Goal: Transaction & Acquisition: Download file/media

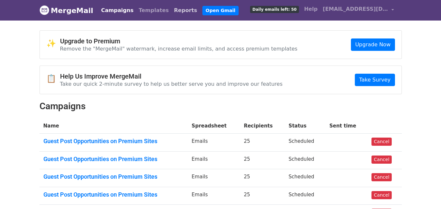
click at [172, 11] on link "Reports" at bounding box center [186, 10] width 28 height 13
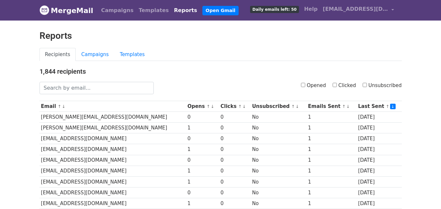
click at [337, 87] on input "Clicked" at bounding box center [335, 85] width 4 height 4
checkbox input "true"
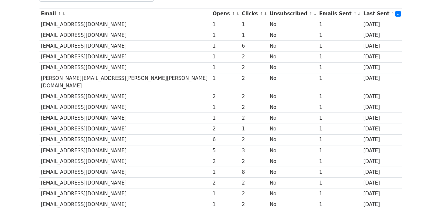
scroll to position [323, 0]
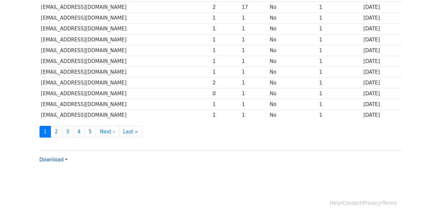
click at [61, 157] on link "Download" at bounding box center [54, 160] width 28 height 6
click at [67, 167] on link "CSV" at bounding box center [66, 172] width 52 height 10
